Goal: Information Seeking & Learning: Compare options

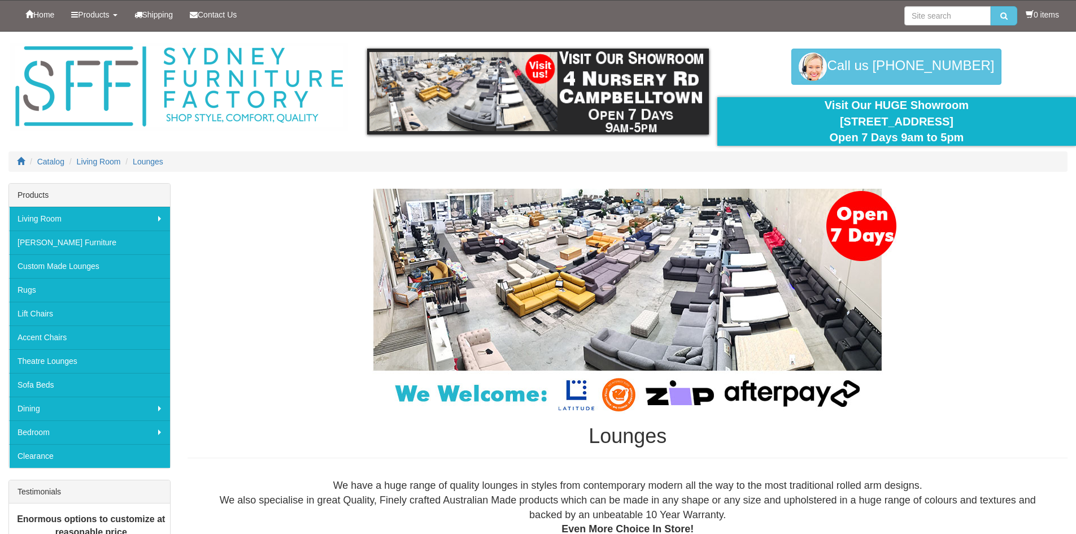
click at [570, 255] on img at bounding box center [627, 301] width 565 height 225
click at [678, 340] on img at bounding box center [627, 301] width 565 height 225
click at [695, 281] on img at bounding box center [627, 301] width 565 height 225
click at [696, 276] on img at bounding box center [627, 301] width 565 height 225
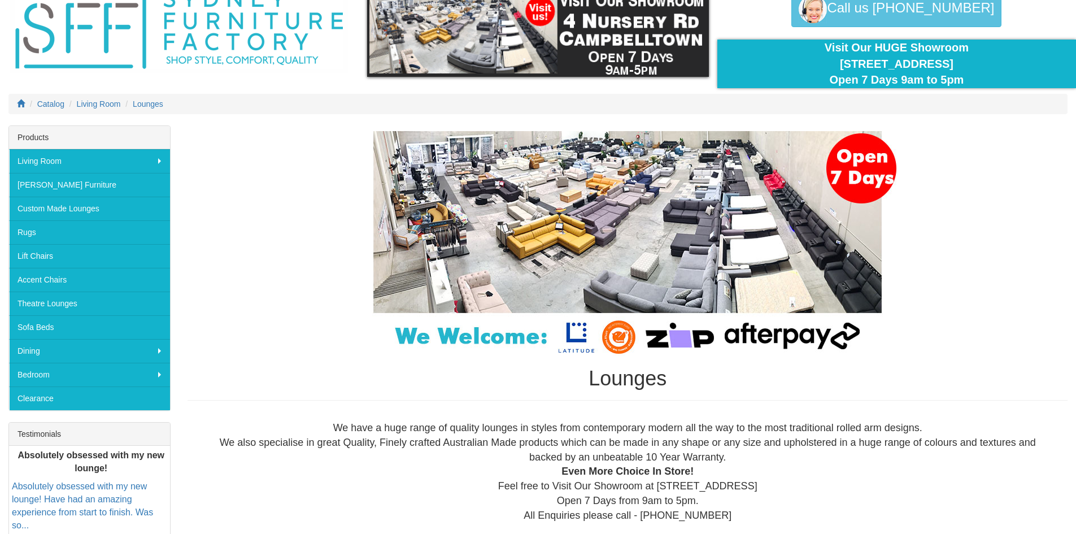
scroll to position [113, 0]
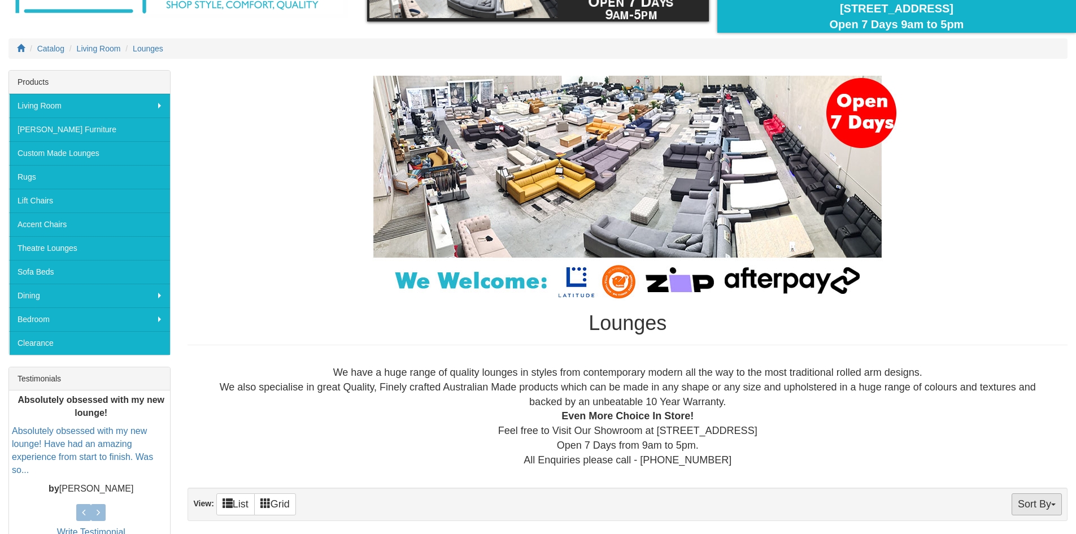
click at [1052, 505] on span "button" at bounding box center [1053, 504] width 5 height 2
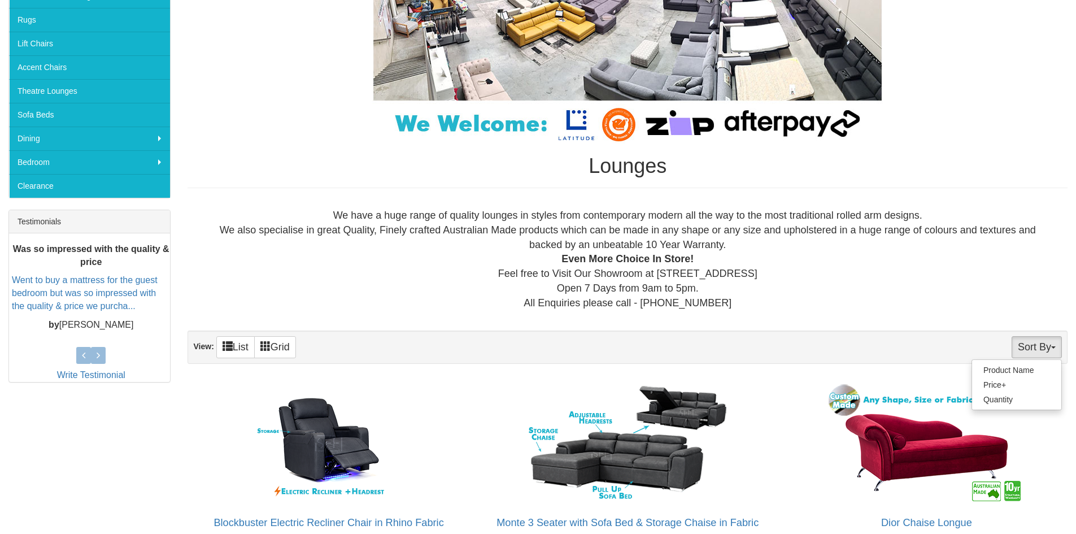
scroll to position [348, 0]
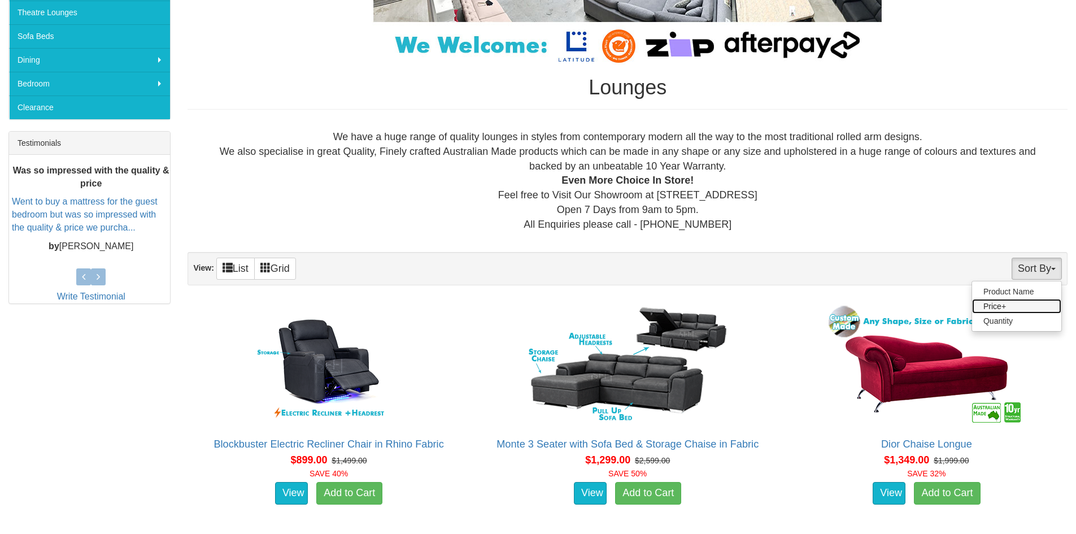
click at [992, 307] on link "Price+" at bounding box center [1016, 306] width 89 height 15
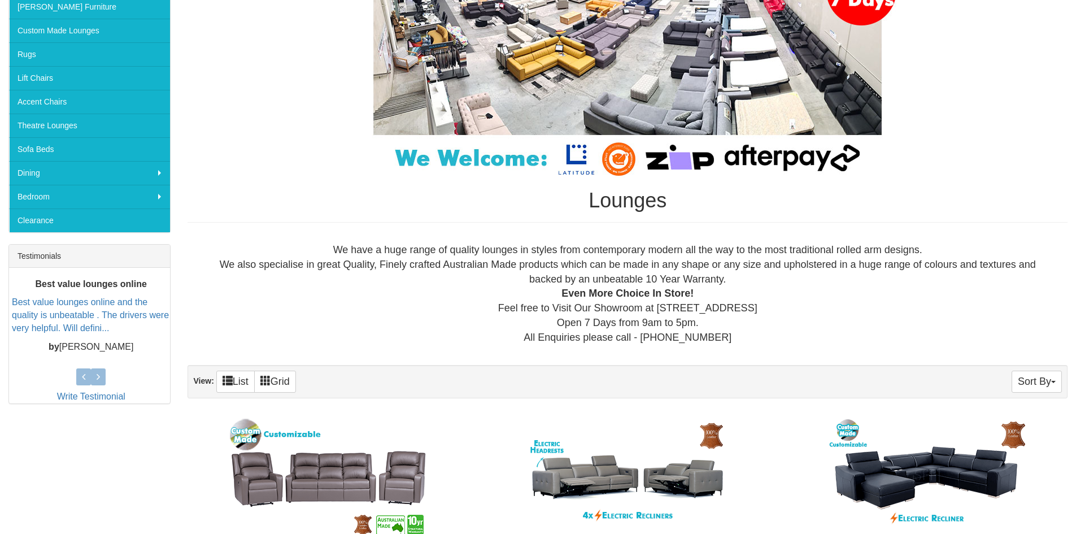
scroll to position [269, 0]
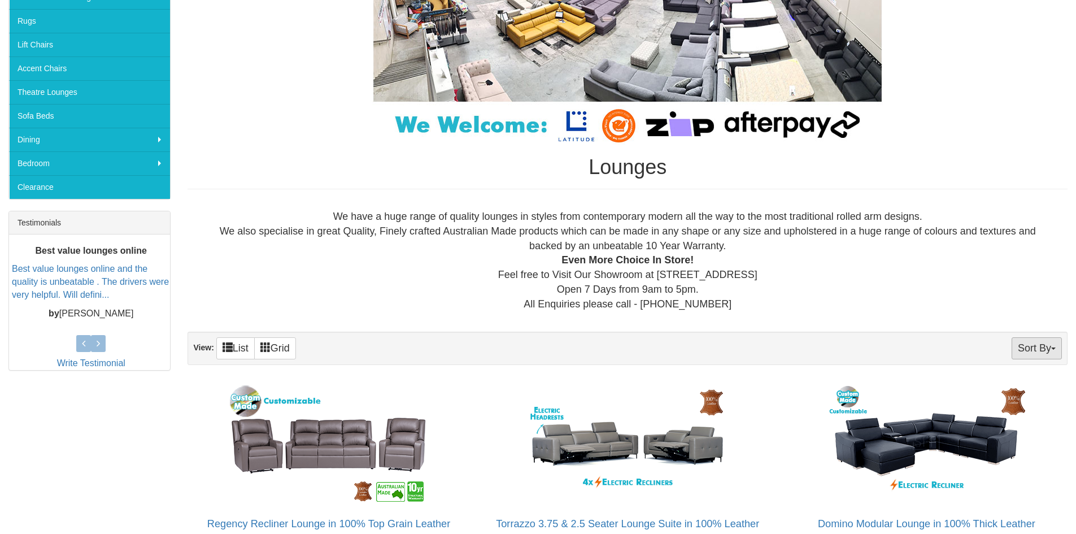
click at [1052, 343] on button "Sort By" at bounding box center [1037, 348] width 50 height 22
click at [1014, 382] on link "Price-" at bounding box center [1016, 385] width 89 height 15
